Goal: Transaction & Acquisition: Purchase product/service

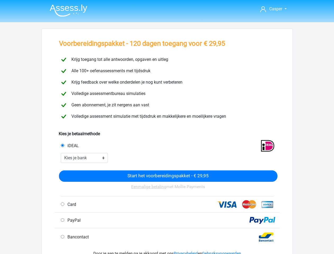
click at [273, 9] on span "Casper" at bounding box center [275, 8] width 13 height 5
click at [62, 145] on input "iDEAL" at bounding box center [62, 144] width 3 height 3
click at [168, 176] on input "Start het voorbereidingspakket - € 29,95" at bounding box center [168, 175] width 218 height 11
click at [62, 204] on input "Card" at bounding box center [62, 203] width 3 height 3
radio input "true"
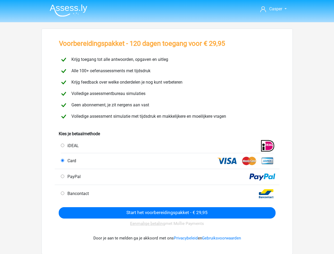
click at [62, 220] on div "Eenmalige betaling met Mollie Payments" at bounding box center [167, 223] width 217 height 10
click at [62, 236] on div "Door je aan te melden ga je akkoord met ons Privacybeleid en Gebruiksvoorwaarden" at bounding box center [167, 238] width 217 height 19
